Goal: Task Accomplishment & Management: Complete application form

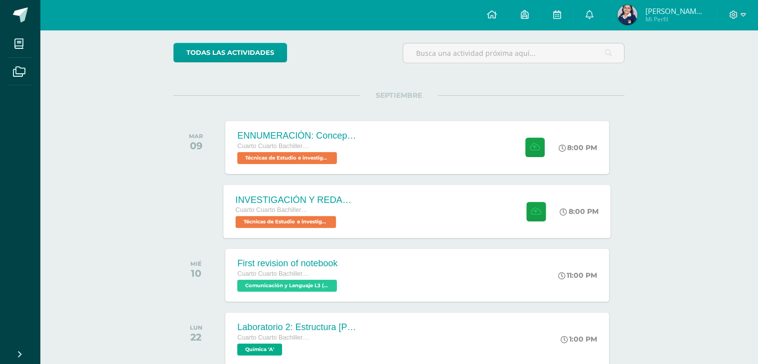
scroll to position [100, 0]
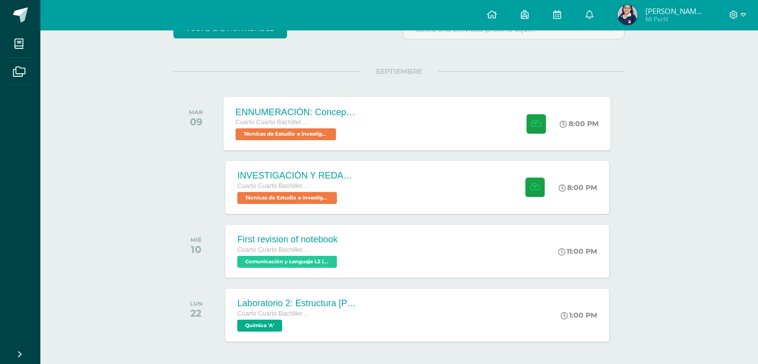
click at [367, 116] on div "ENNUMERACIÓN: Conceptos utilizados en el [PERSON_NAME]. Cuarto Cuarto Bachiller…" at bounding box center [296, 123] width 145 height 53
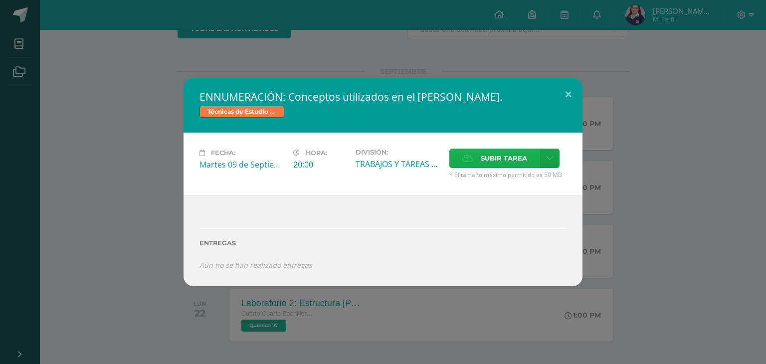
click at [477, 159] on label "Subir tarea" at bounding box center [494, 158] width 91 height 19
click at [0, 0] on input "Subir tarea" at bounding box center [0, 0] width 0 height 0
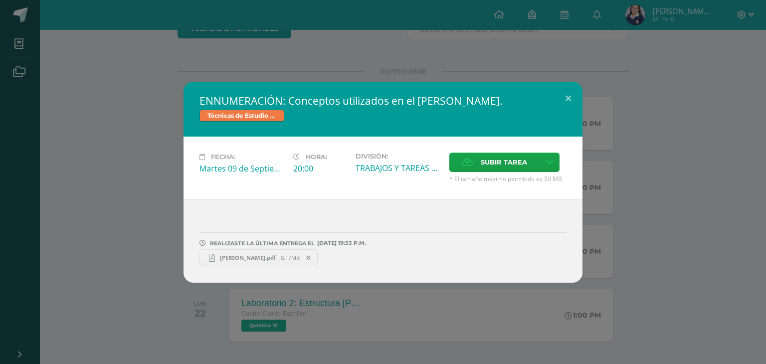
click at [646, 196] on div "ENNUMERACIÓN: Conceptos utilizados en el [PERSON_NAME]. Técnicas de Estudio e i…" at bounding box center [383, 182] width 758 height 201
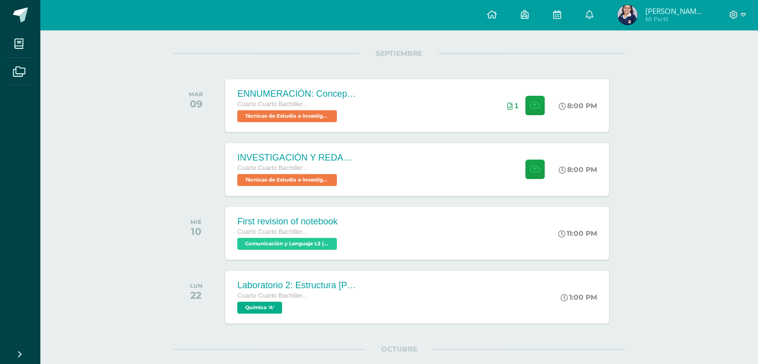
scroll to position [150, 0]
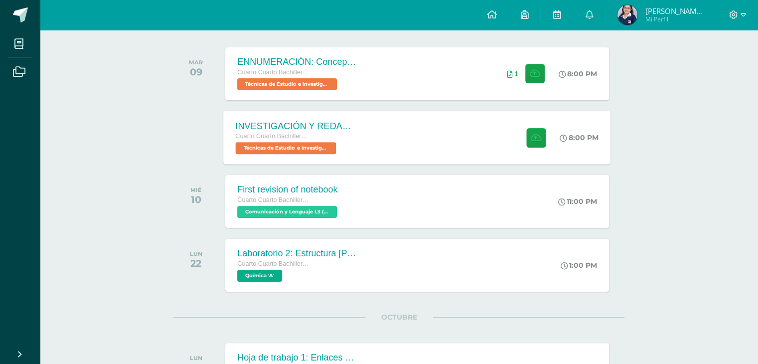
click at [368, 140] on div "INVESTIGACIÓN Y REDACCIÓN: Respuesta a preguntas. Cuarto Cuarto Bachillerato en…" at bounding box center [296, 137] width 145 height 53
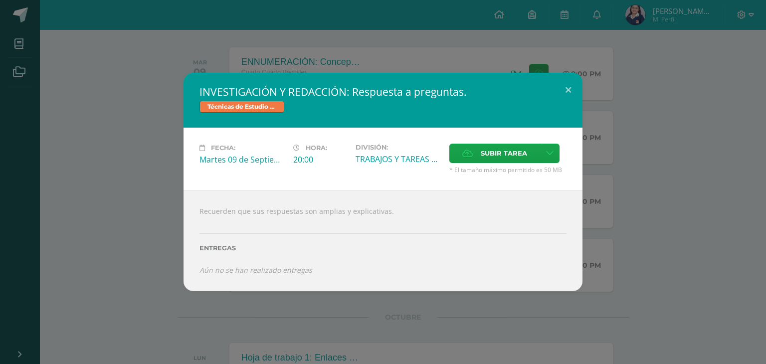
click at [170, 261] on div "INVESTIGACIÓN Y REDACCIÓN: Respuesta a preguntas. Técnicas de Estudio e investi…" at bounding box center [383, 182] width 758 height 218
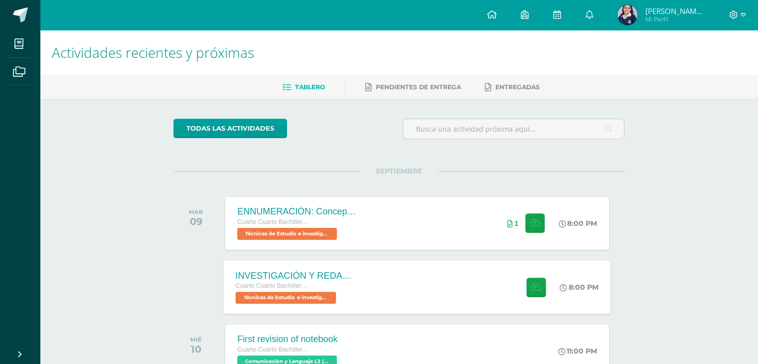
click at [333, 268] on div "INVESTIGACIÓN Y REDACCIÓN: Respuesta a preguntas. Cuarto Cuarto Bachillerato en…" at bounding box center [296, 286] width 145 height 53
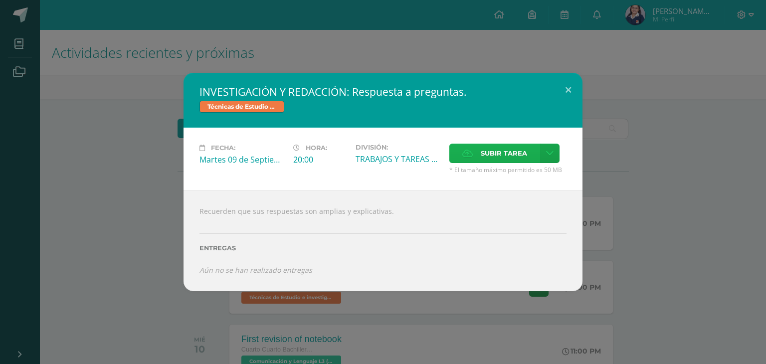
click at [497, 154] on span "Subir tarea" at bounding box center [504, 153] width 46 height 18
click at [0, 0] on input "Subir tarea" at bounding box center [0, 0] width 0 height 0
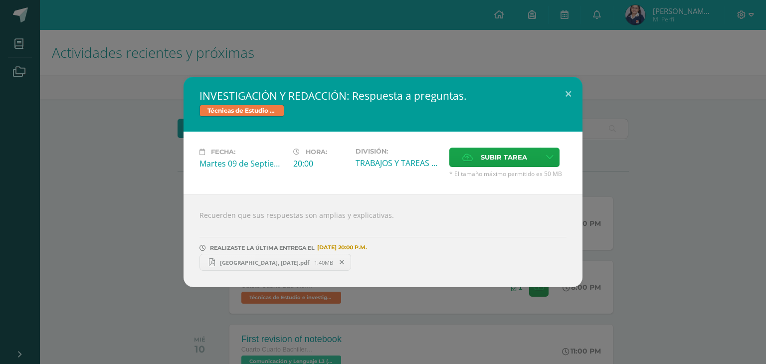
drag, startPoint x: 130, startPoint y: 212, endPoint x: 116, endPoint y: 234, distance: 25.7
click at [116, 234] on div "INVESTIGACIÓN Y REDACCIÓN: Respuesta a preguntas. Técnicas de Estudio e investi…" at bounding box center [383, 182] width 758 height 210
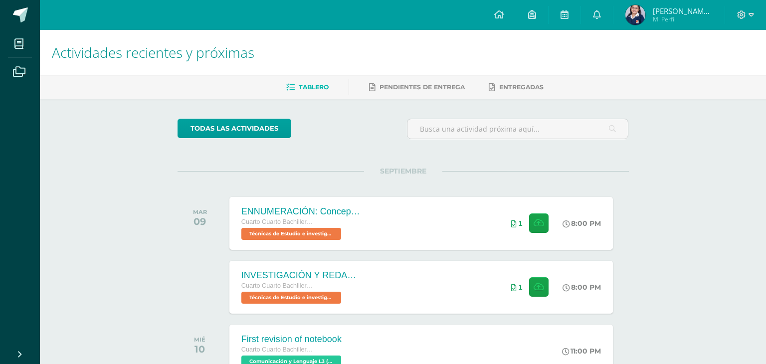
click at [116, 234] on div "INVESTIGACIÓN Y REDACCIÓN: Respuesta a preguntas. Técnicas de Estudio e investi…" at bounding box center [383, 182] width 758 height 210
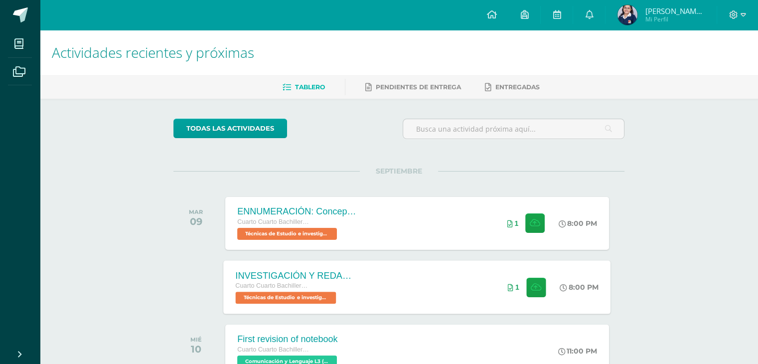
click at [436, 304] on div "INVESTIGACIÓN Y REDACCIÓN: Respuesta a preguntas. Cuarto Cuarto Bachillerato en…" at bounding box center [417, 286] width 387 height 53
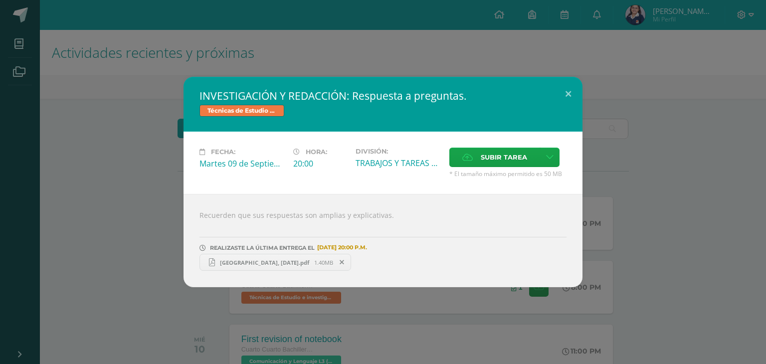
click at [290, 265] on span "[GEOGRAPHIC_DATA], [DATE].pdf" at bounding box center [264, 262] width 99 height 7
drag, startPoint x: 661, startPoint y: 97, endPoint x: 671, endPoint y: 89, distance: 12.8
click at [670, 93] on div "INVESTIGACIÓN Y REDACCIÓN: Respuesta a preguntas. Técnicas de Estudio e investi…" at bounding box center [383, 182] width 758 height 210
